Goal: Information Seeking & Learning: Learn about a topic

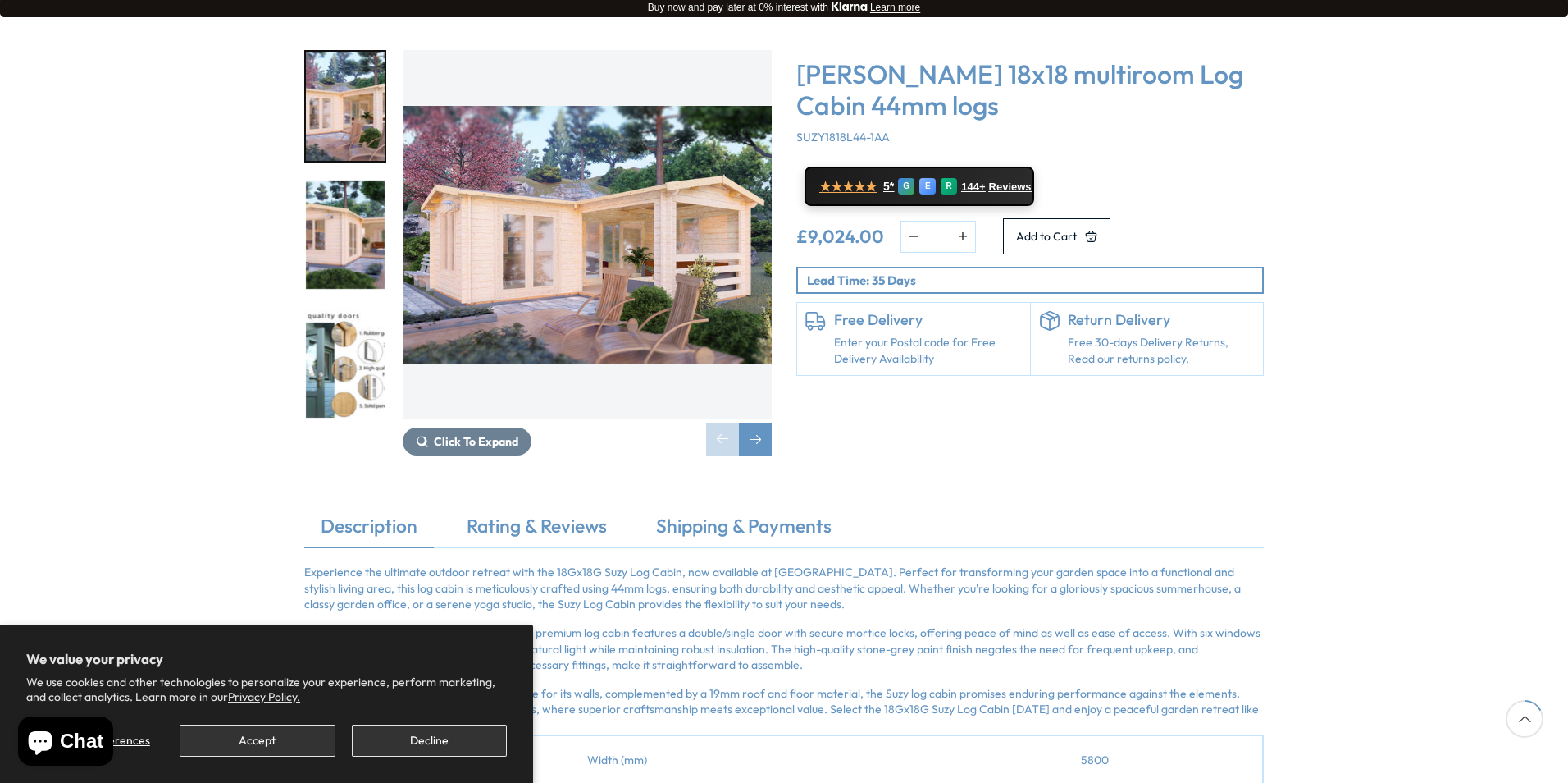
scroll to position [164, 0]
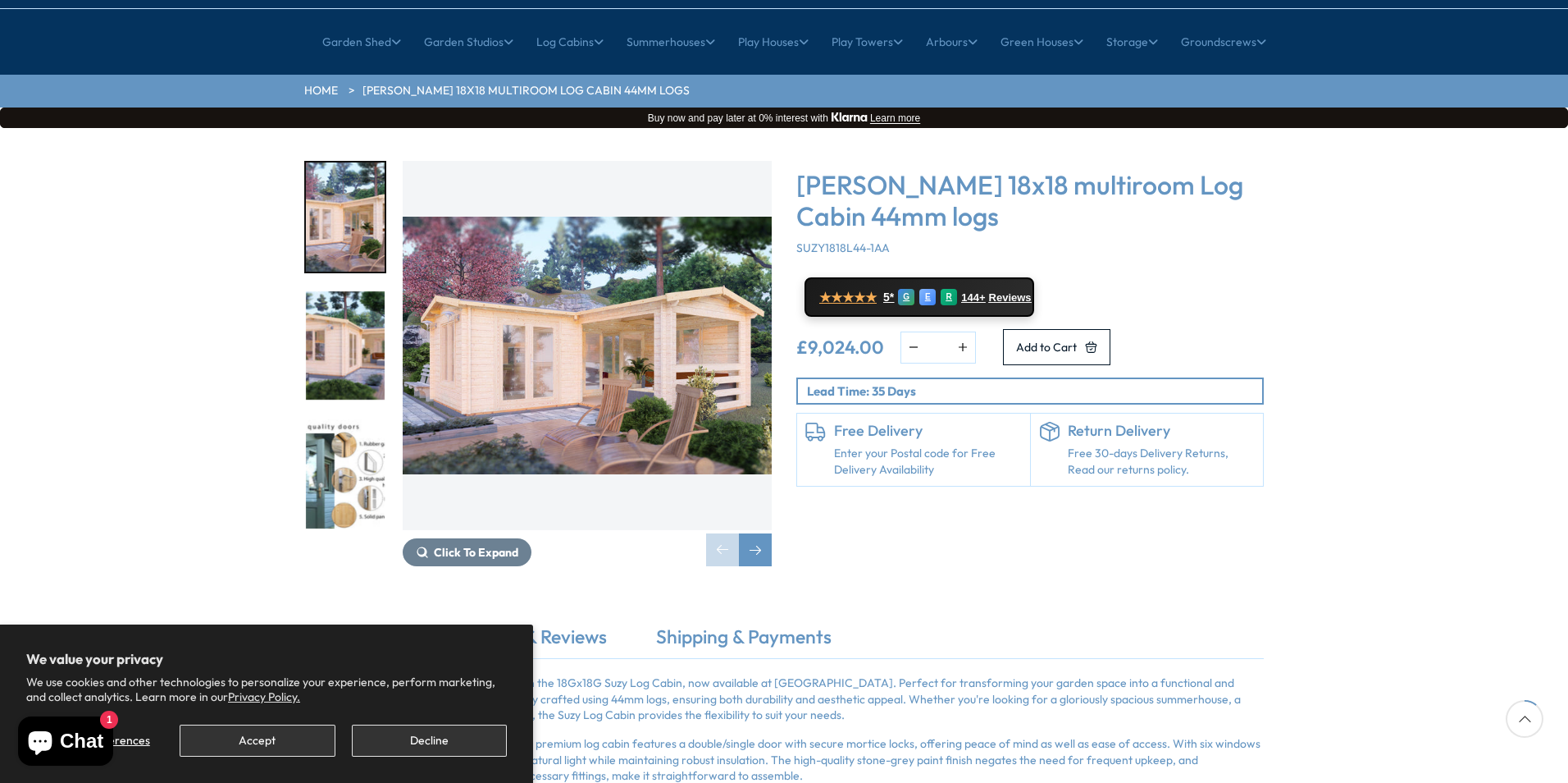
click at [572, 332] on img "1 / 7" at bounding box center [587, 345] width 369 height 369
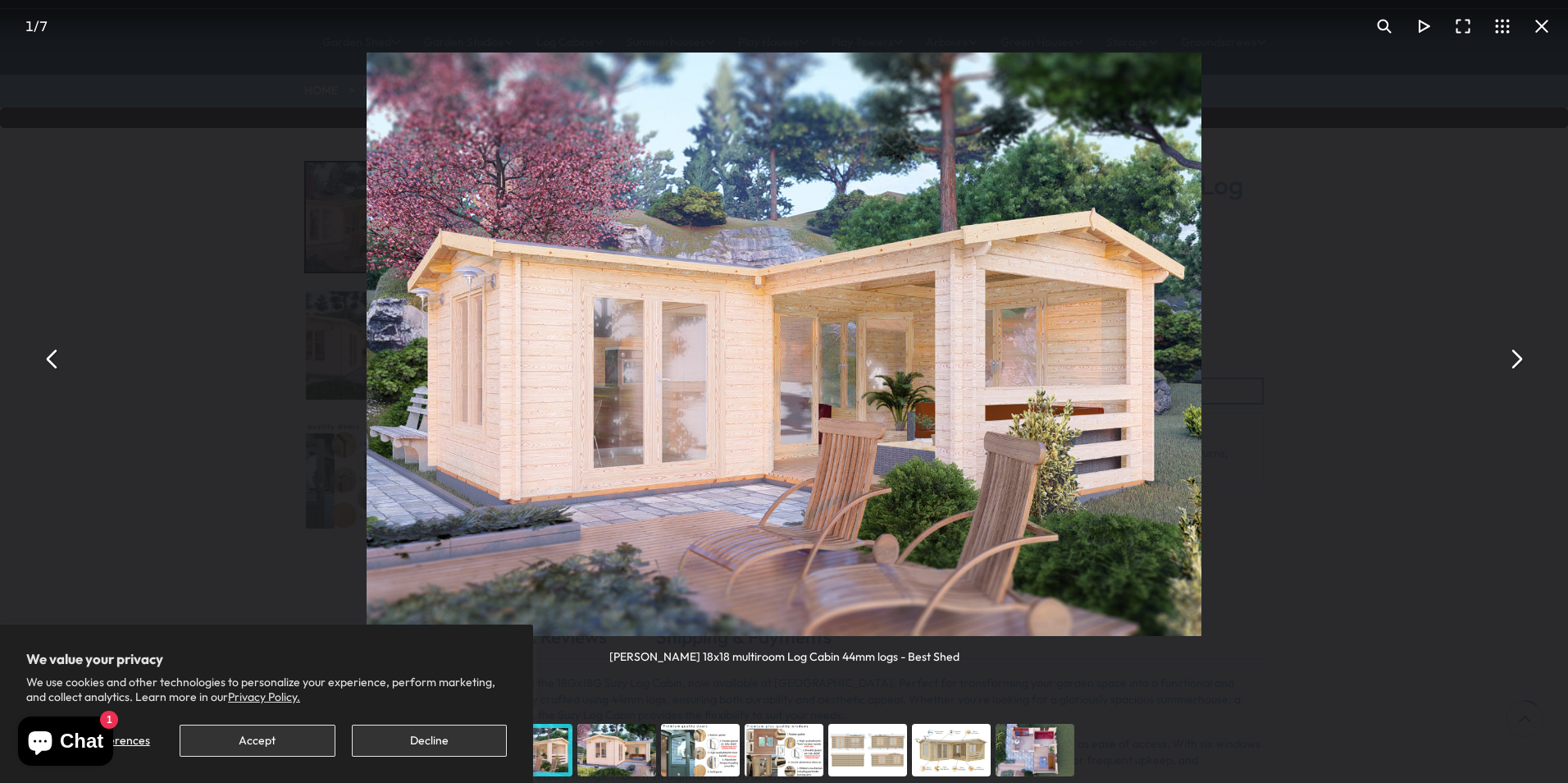
click at [1513, 361] on button "You can close this modal content with the ESC key" at bounding box center [1515, 358] width 39 height 39
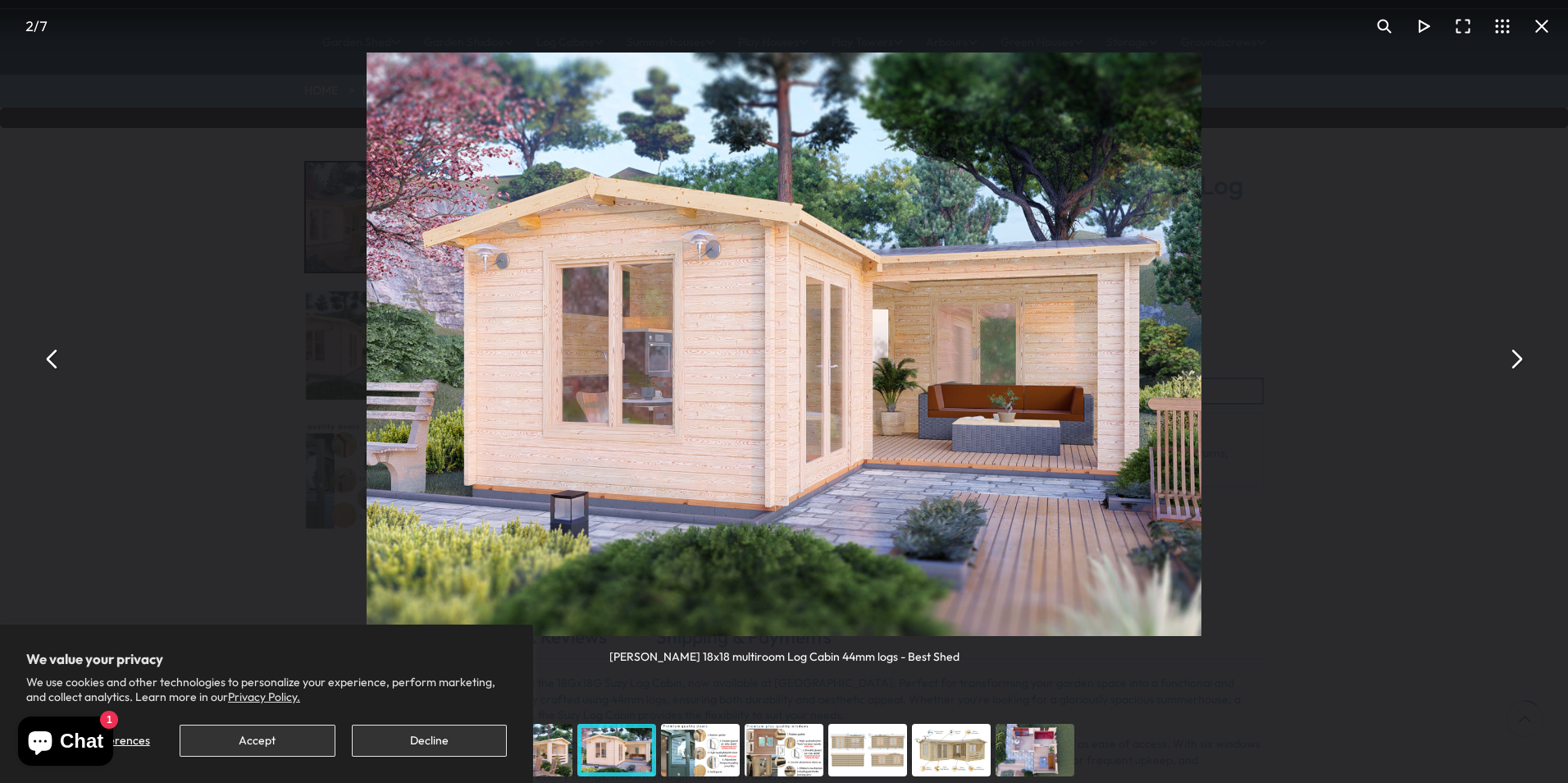
click at [1509, 361] on button "You can close this modal content with the ESC key" at bounding box center [1515, 358] width 39 height 39
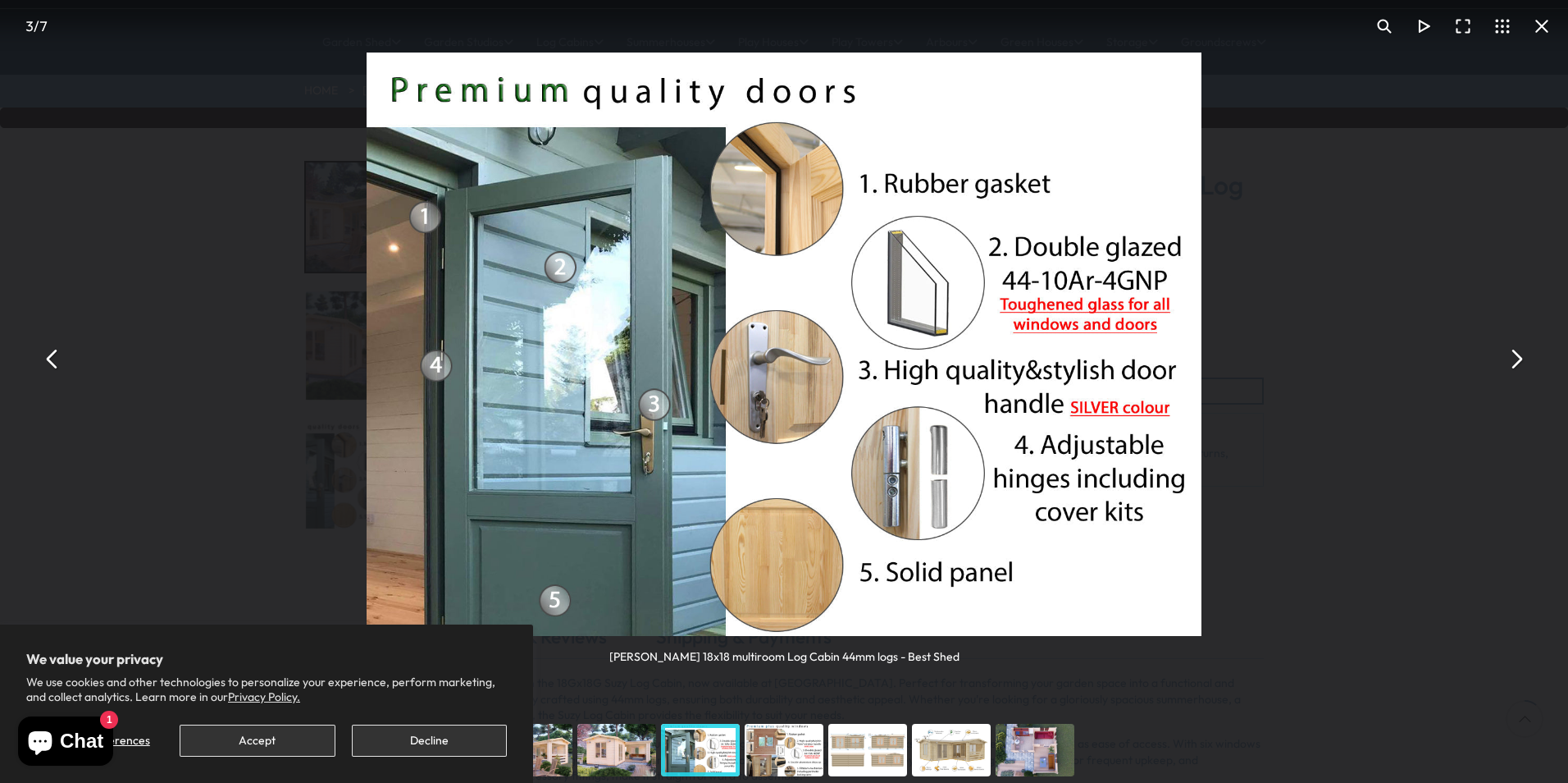
click at [1507, 361] on button "You can close this modal content with the ESC key" at bounding box center [1515, 358] width 39 height 39
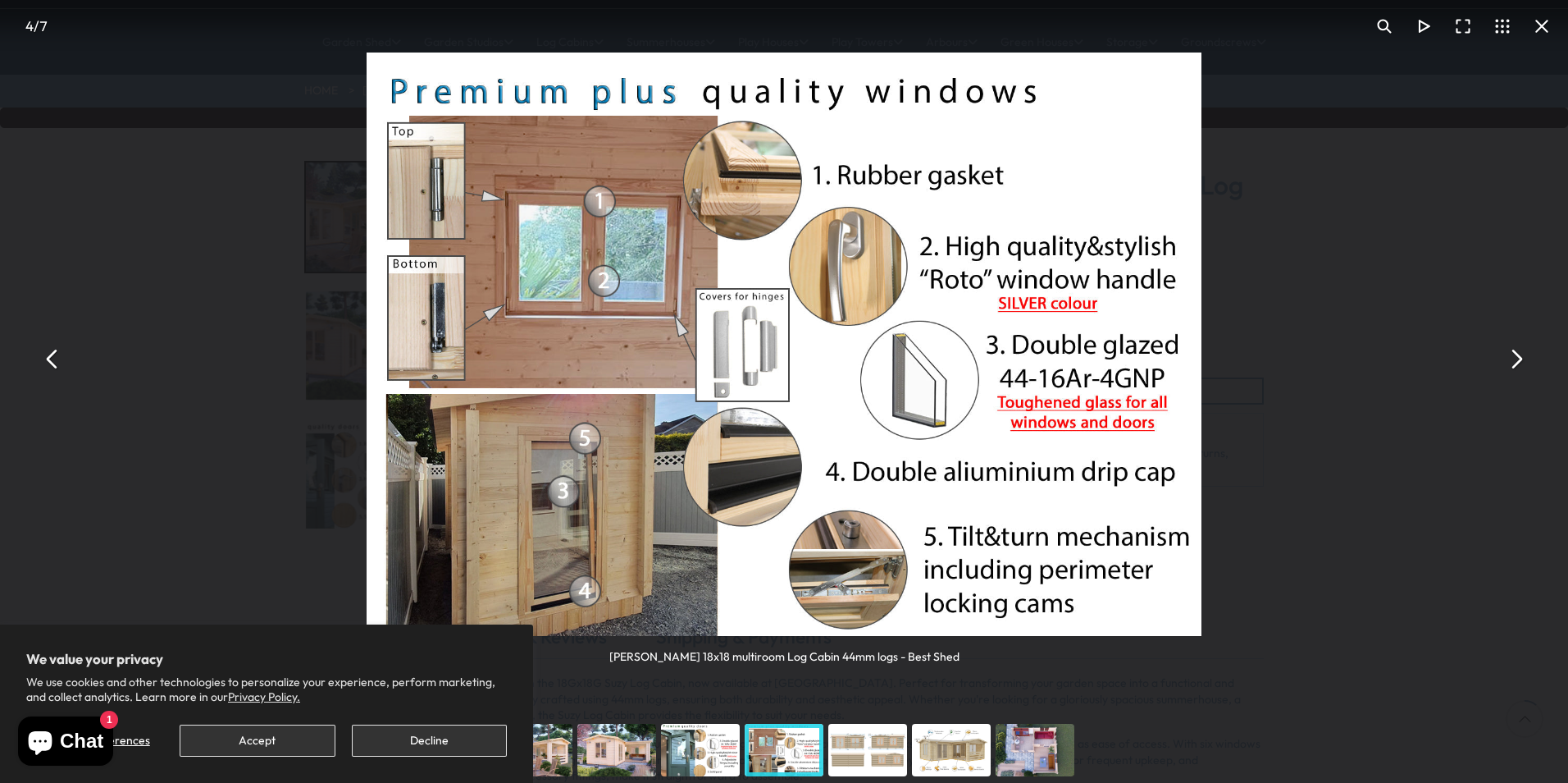
click at [1507, 361] on button "You can close this modal content with the ESC key" at bounding box center [1515, 358] width 39 height 39
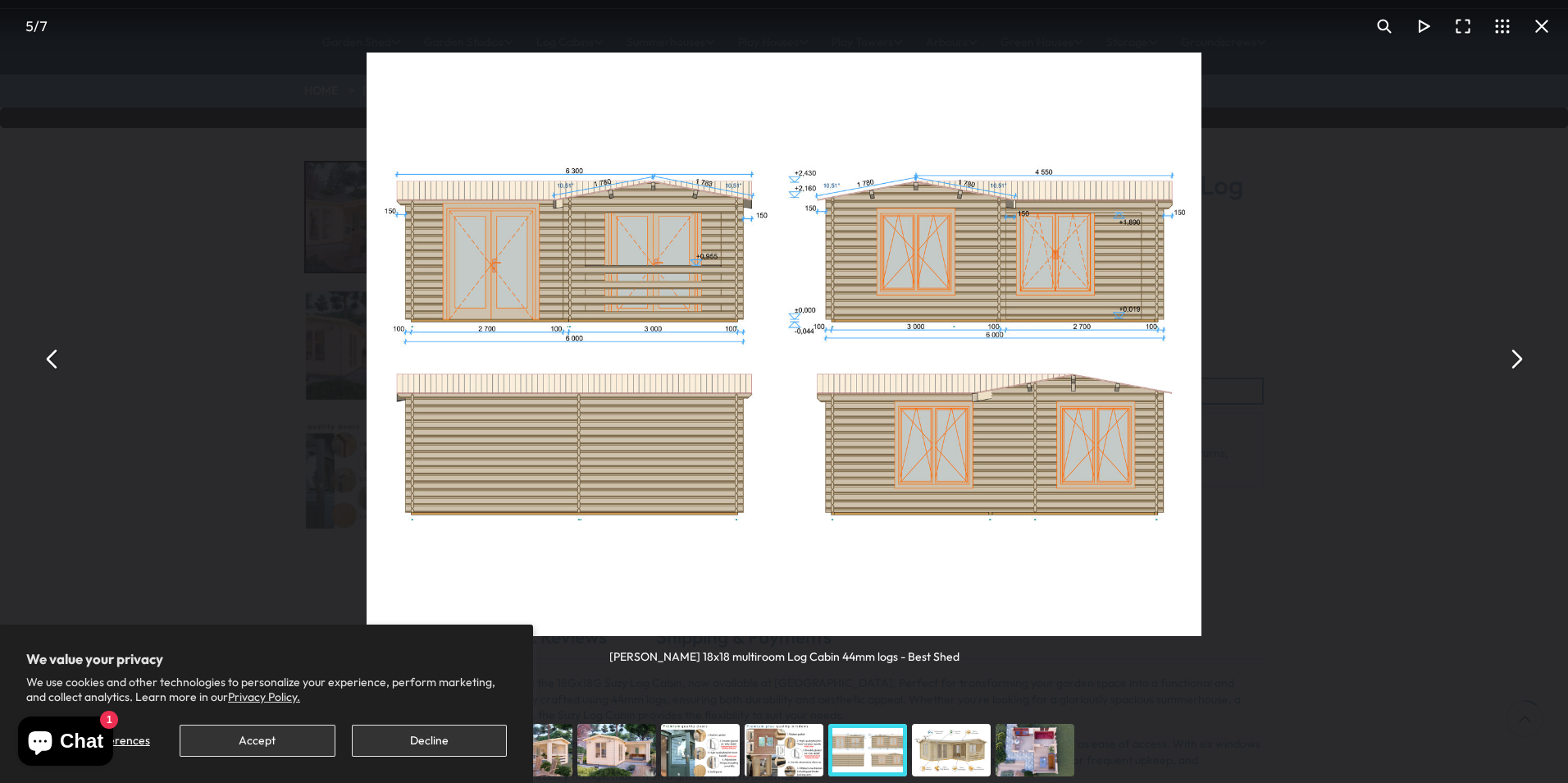
click at [1507, 361] on button "You can close this modal content with the ESC key" at bounding box center [1515, 358] width 39 height 39
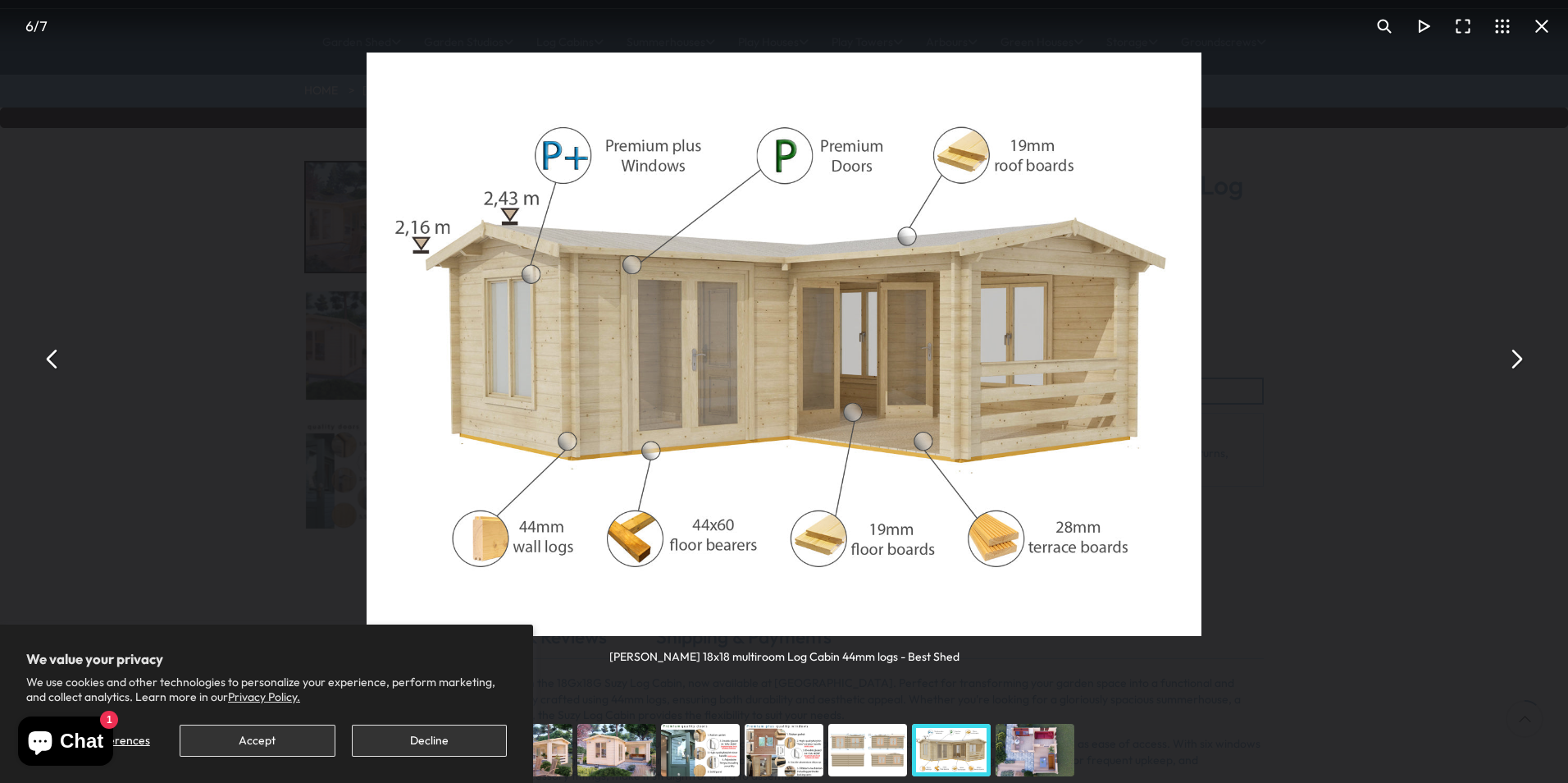
click at [1507, 361] on button "You can close this modal content with the ESC key" at bounding box center [1515, 358] width 39 height 39
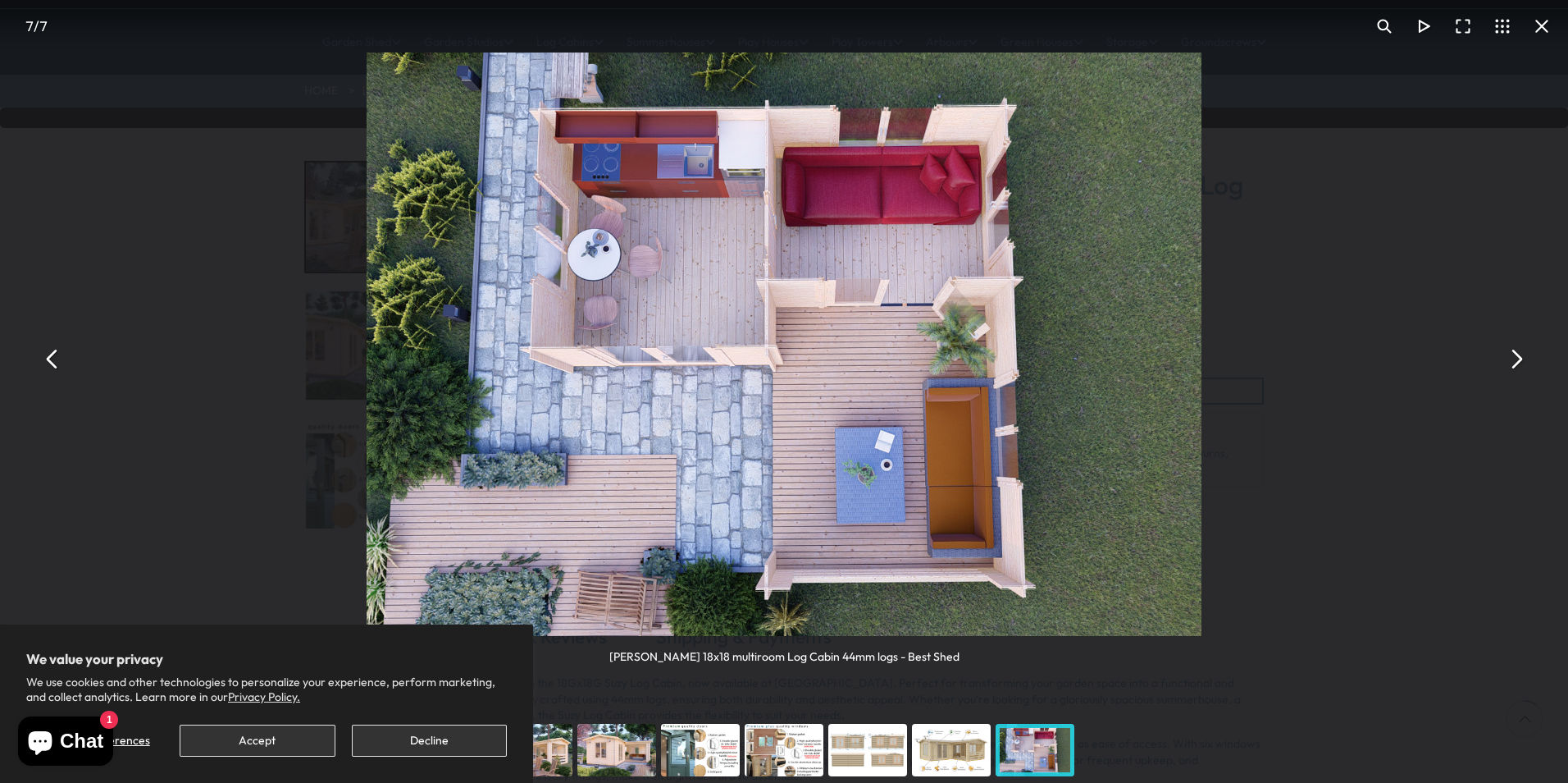
click at [1516, 350] on button "You can close this modal content with the ESC key" at bounding box center [1515, 358] width 39 height 39
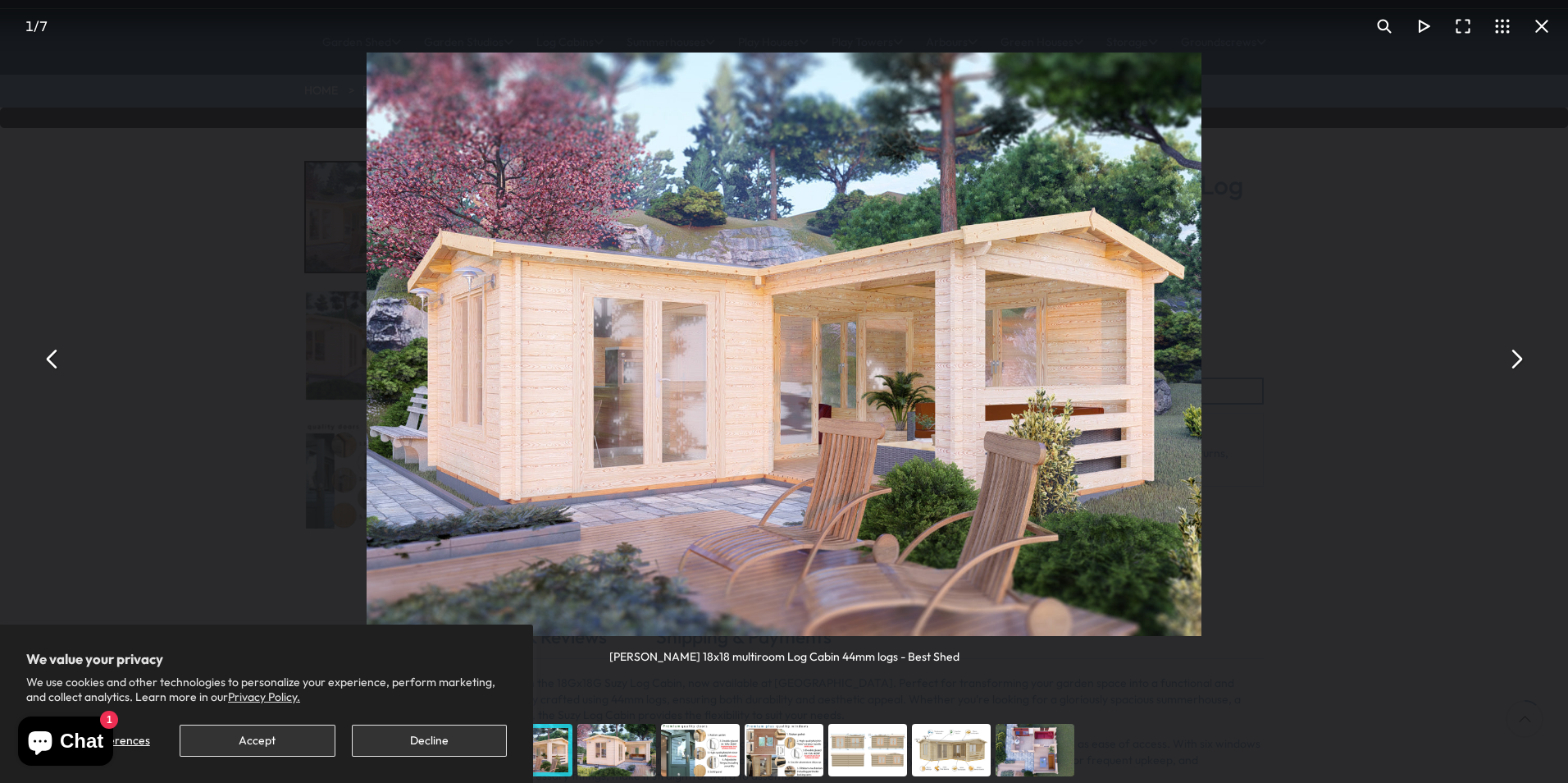
click at [1516, 350] on button "You can close this modal content with the ESC key" at bounding box center [1515, 358] width 39 height 39
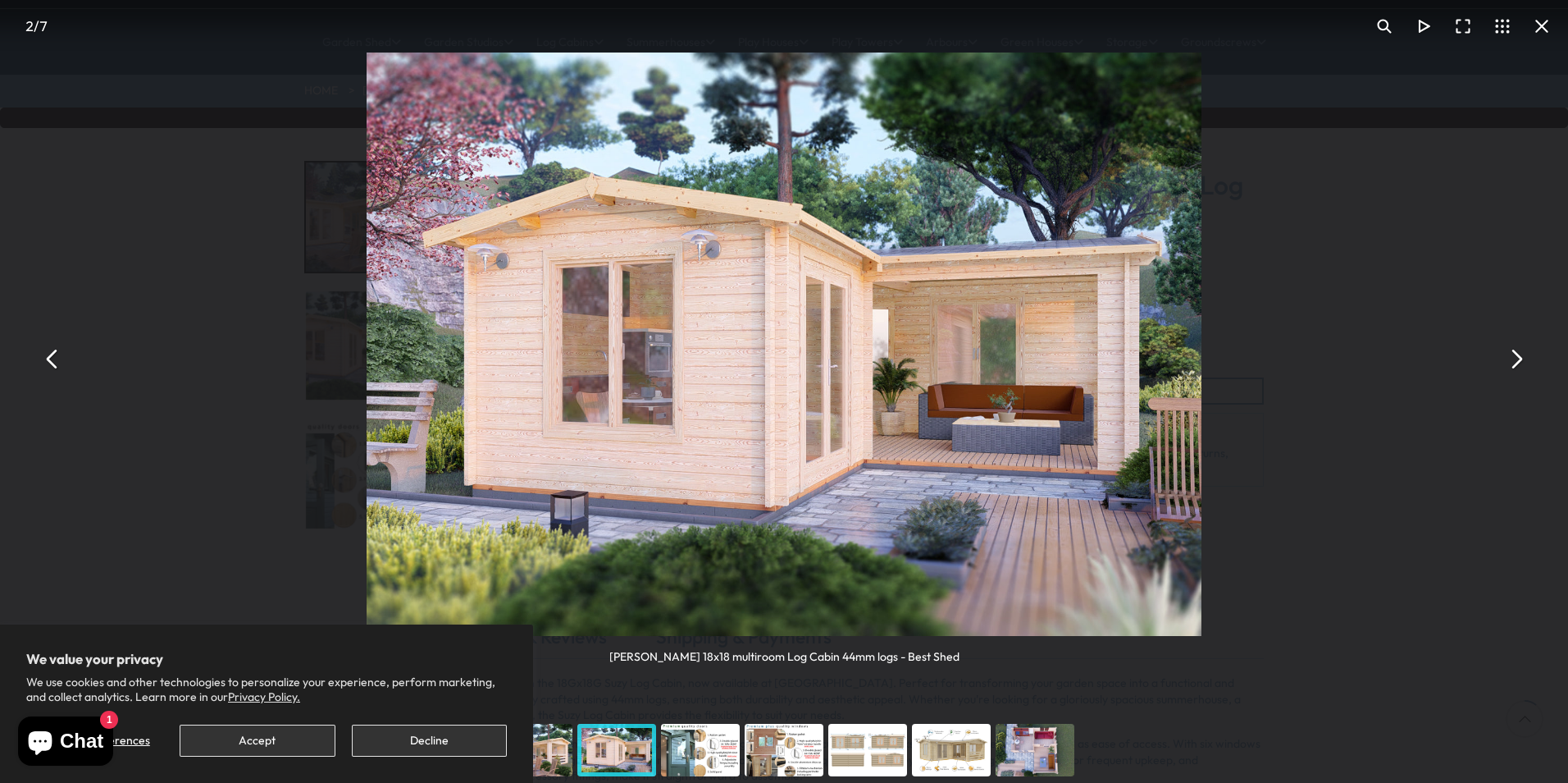
click at [1540, 28] on button "You can close this modal content with the ESC key" at bounding box center [1542, 26] width 39 height 39
